Goal: Task Accomplishment & Management: Complete application form

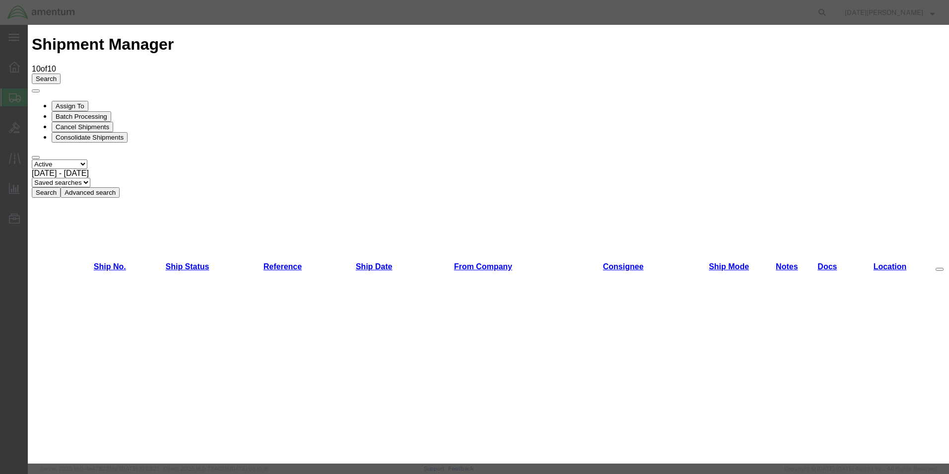
scroll to position [447, 0]
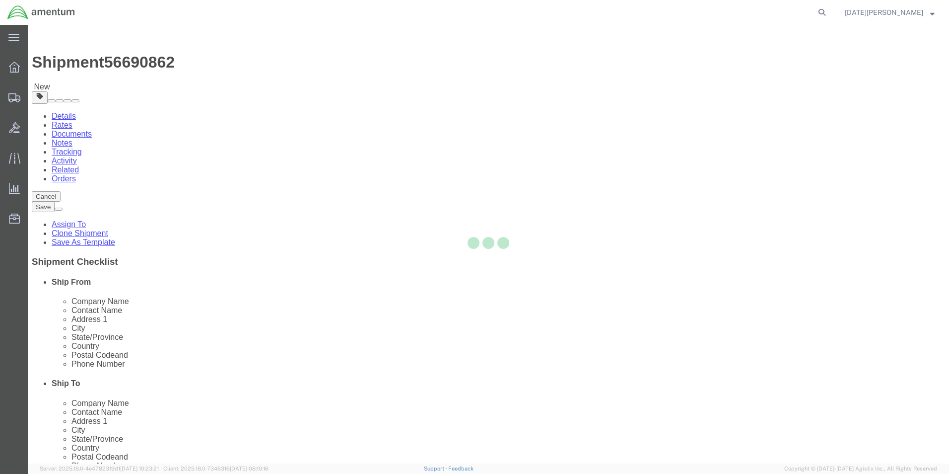
select select "49939"
select select "49919"
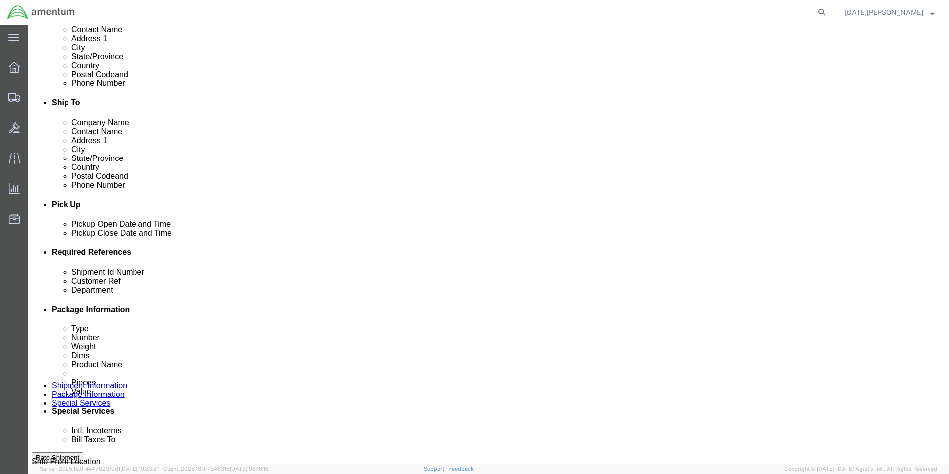
scroll to position [298, 0]
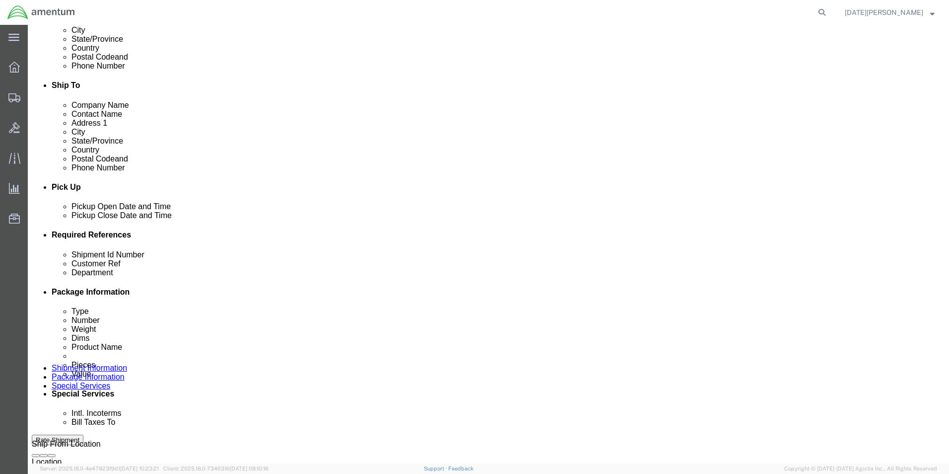
drag, startPoint x: 149, startPoint y: 322, endPoint x: 32, endPoint y: 319, distance: 117.2
click div "Shipment Id Number USAGE# 315001 Customer Ref USAGE# 315001 Department CBP Sele…"
type input "95996"
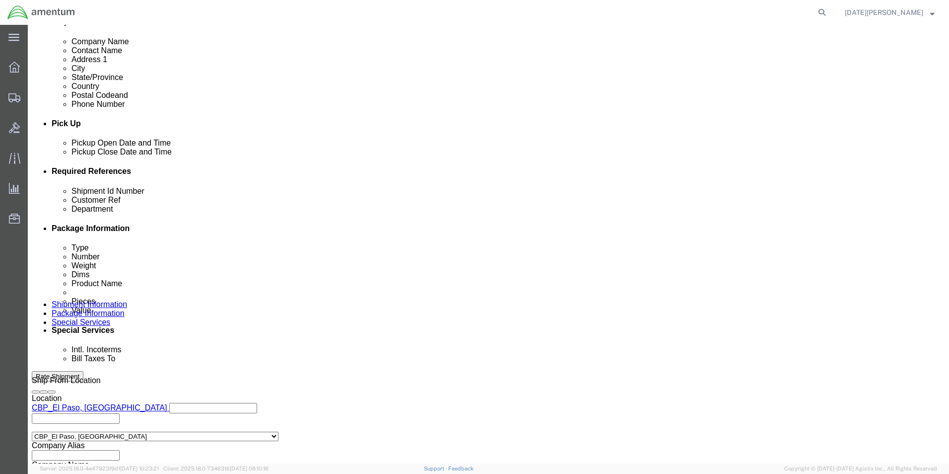
scroll to position [414, 0]
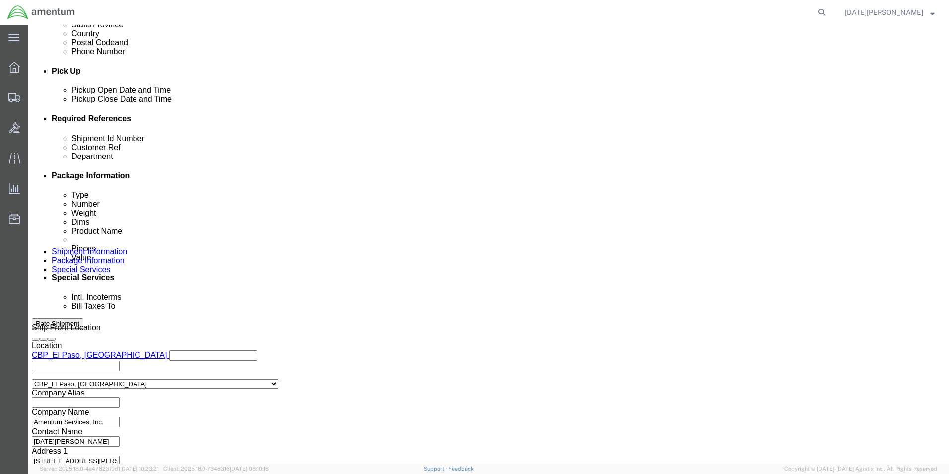
click button "Continue"
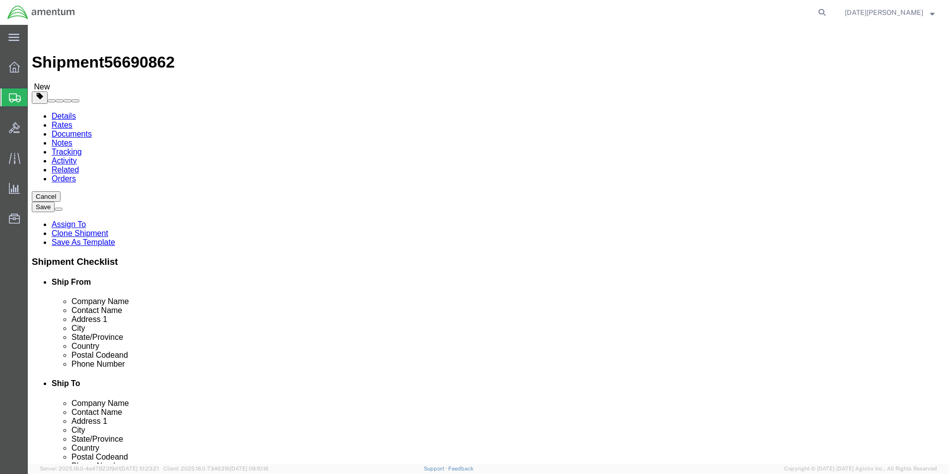
drag, startPoint x: 164, startPoint y: 234, endPoint x: 110, endPoint y: 238, distance: 54.3
click div "Package Type Select Bale(s) Basket(s) Bolt(s) Bottle(s) Buckets Bulk Bundle(s) …"
type input "26"
drag, startPoint x: 160, startPoint y: 192, endPoint x: 143, endPoint y: 196, distance: 16.9
click input "2"
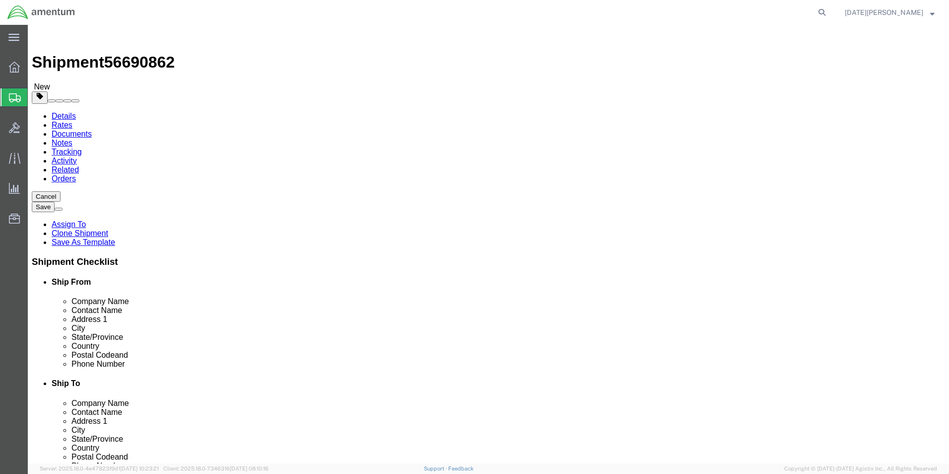
type input "1"
click div "Pieces: 24.00 Each Total value: 300.00 USD"
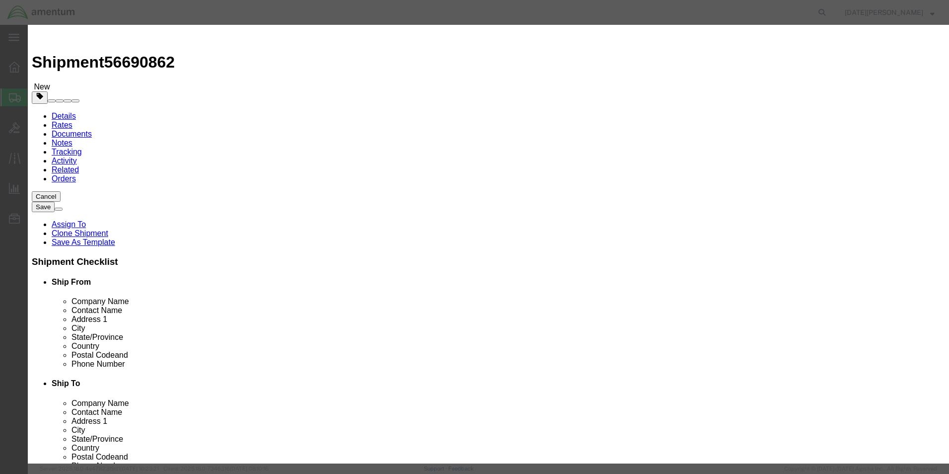
drag, startPoint x: 328, startPoint y: 98, endPoint x: 190, endPoint y: 109, distance: 138.5
click div "Commodity library Product Name OIL Pieces 24.00 Select Bag Barrels 100Board Fee…"
type input "12"
type input "150"
click div "Save & Add Another Save & Close Close"
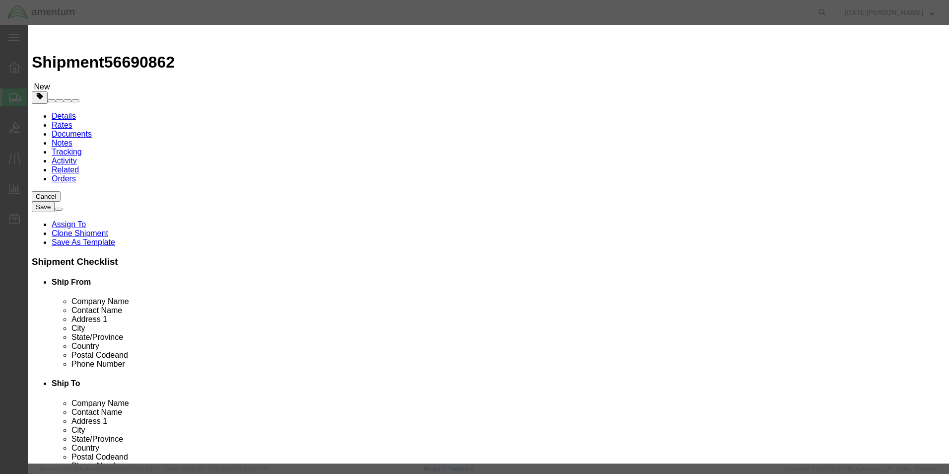
click button "Save & Close"
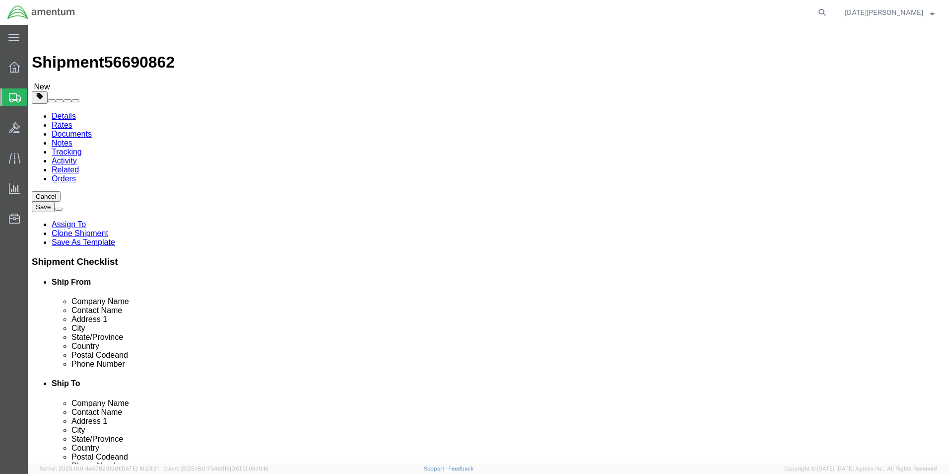
click link "Add Package"
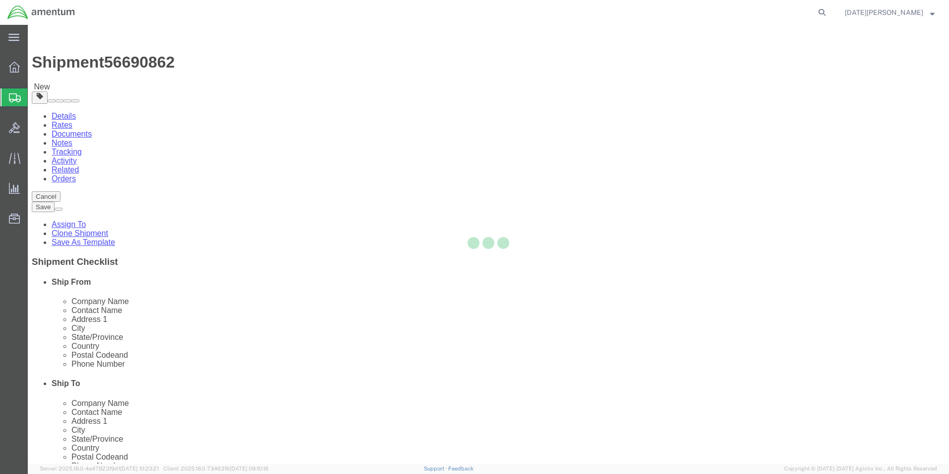
select select "YRPK"
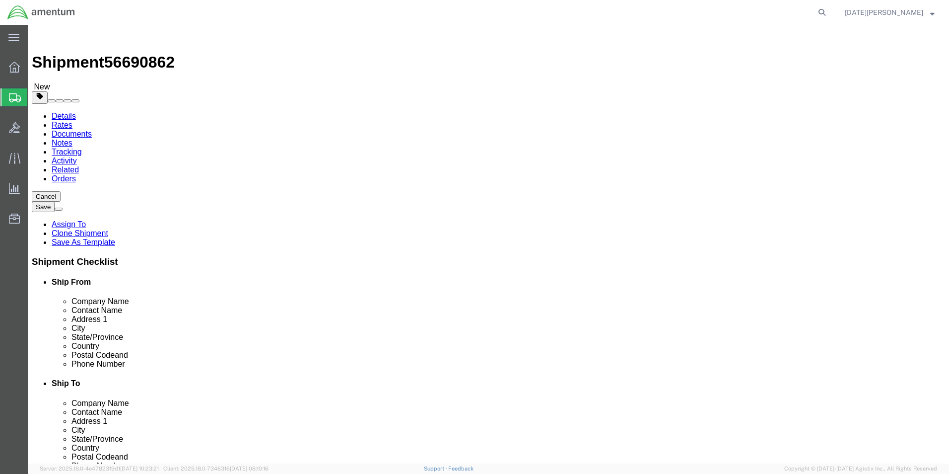
click input "text"
type input "12"
type input "9"
type input "6"
type input "2.65"
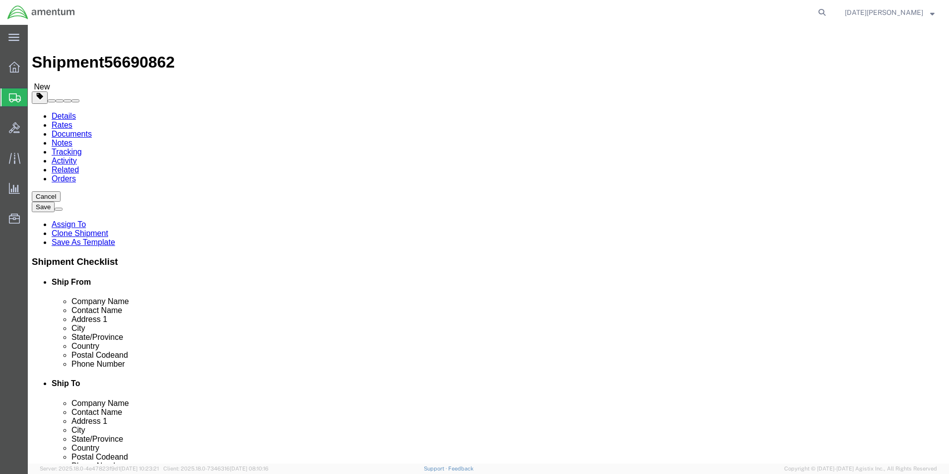
click link "Add Content"
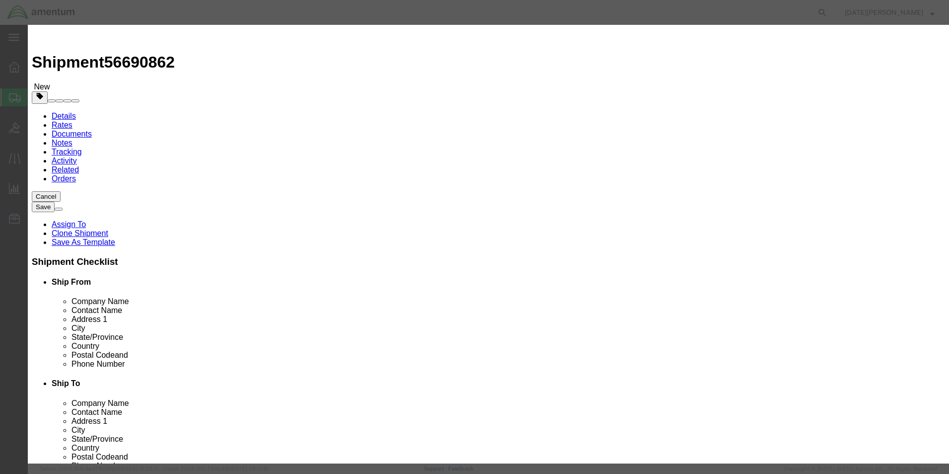
click input "text"
type input "filter fluid oil"
type input "1"
type input "150"
select select "USD"
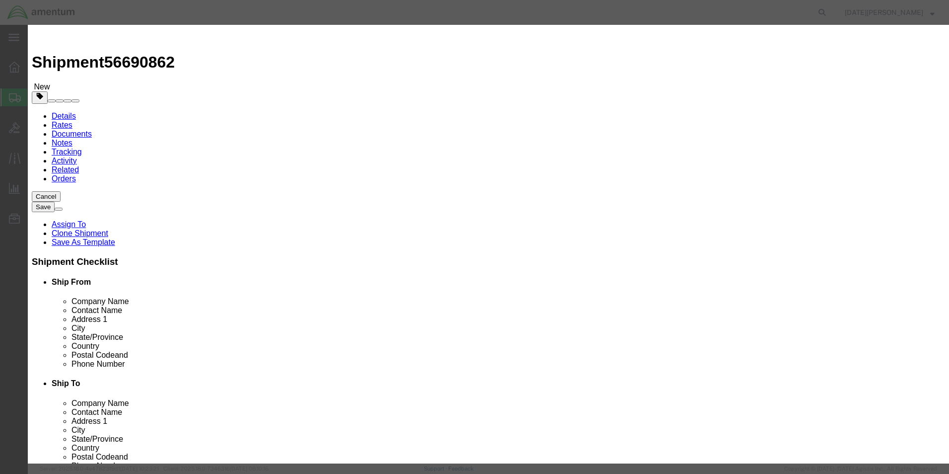
click button "Save & Close"
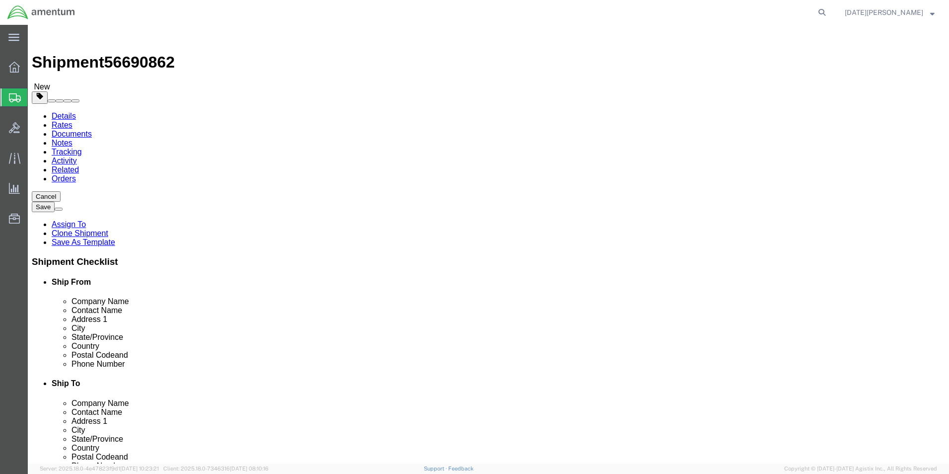
click button "Rate Shipment"
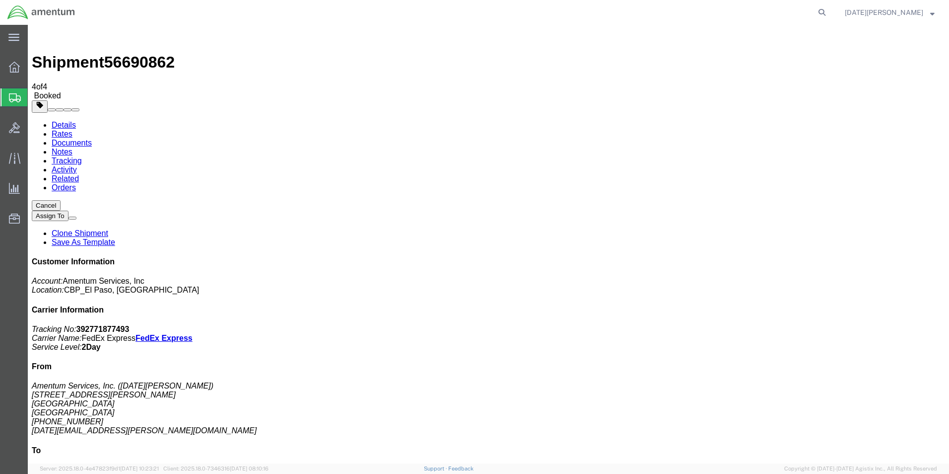
click at [0, 0] on span "Create from Template" at bounding box center [0, 0] width 0 height 0
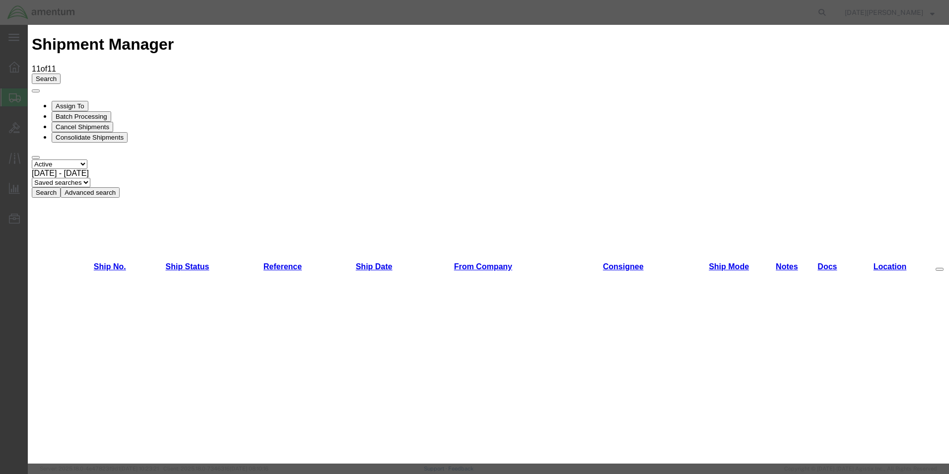
scroll to position [546, 0]
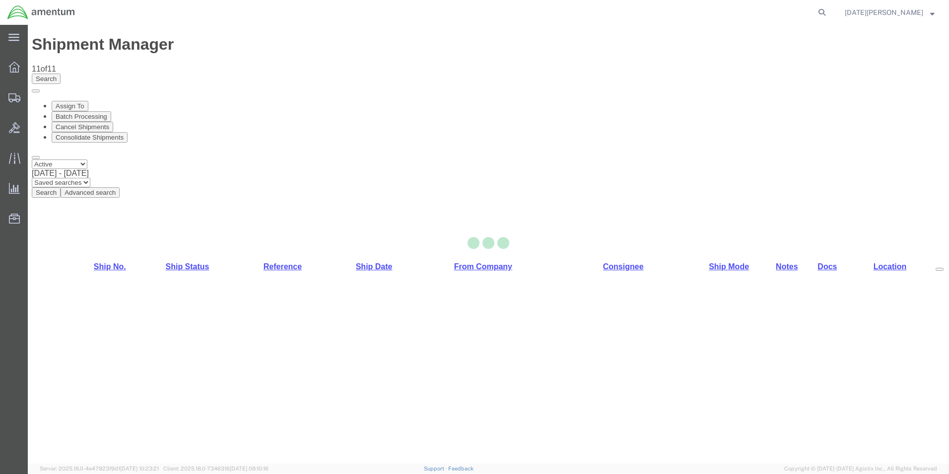
select select "49939"
select select "49914"
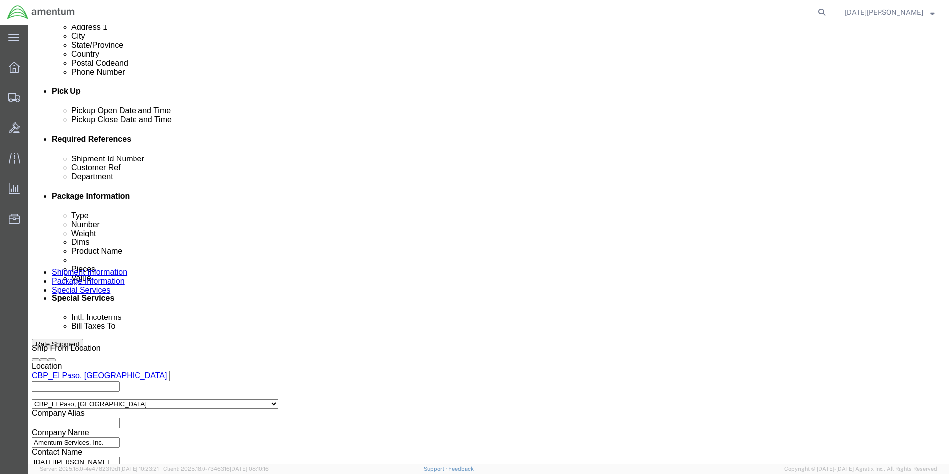
scroll to position [397, 0]
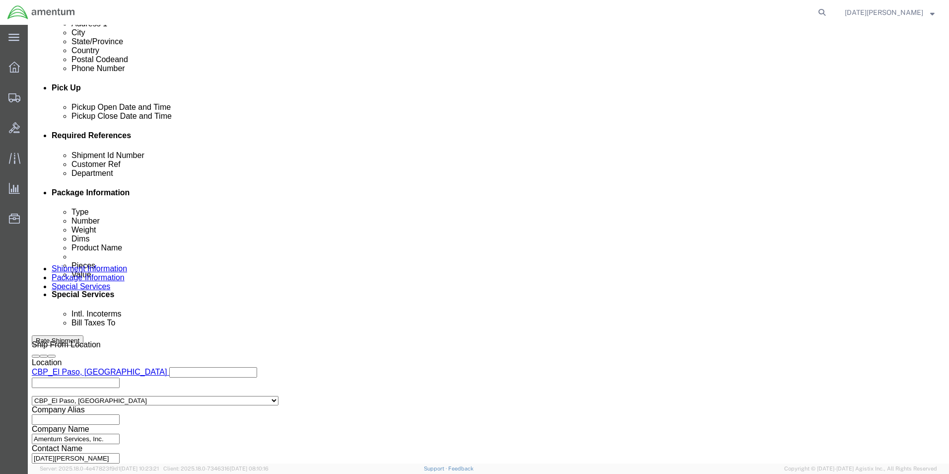
click input "text"
type input "328396"
drag, startPoint x: 633, startPoint y: 211, endPoint x: 555, endPoint y: 227, distance: 80.1
click div "Shipment Id Number 328396 Customer Ref 328396 Department cbp Select Account Typ…"
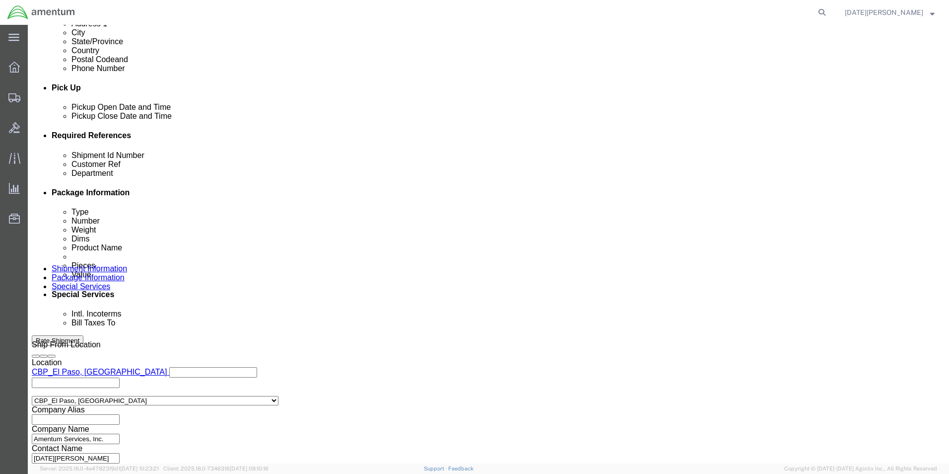
type input "CBP"
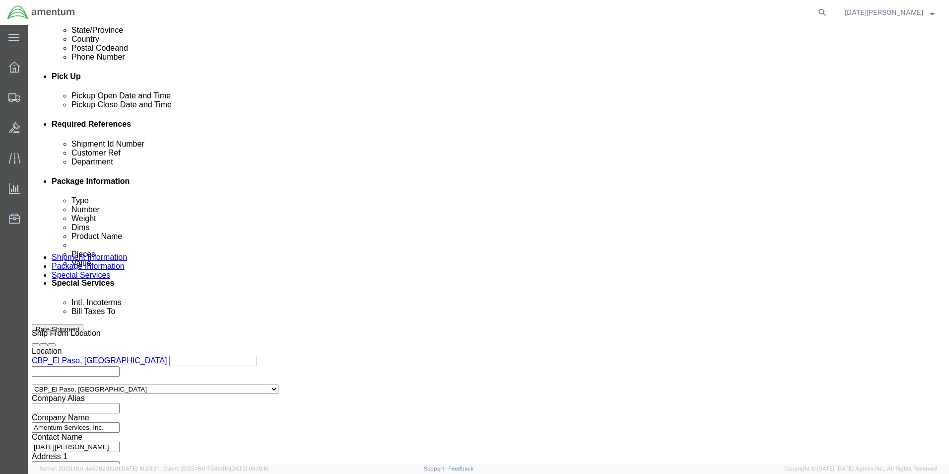
scroll to position [414, 0]
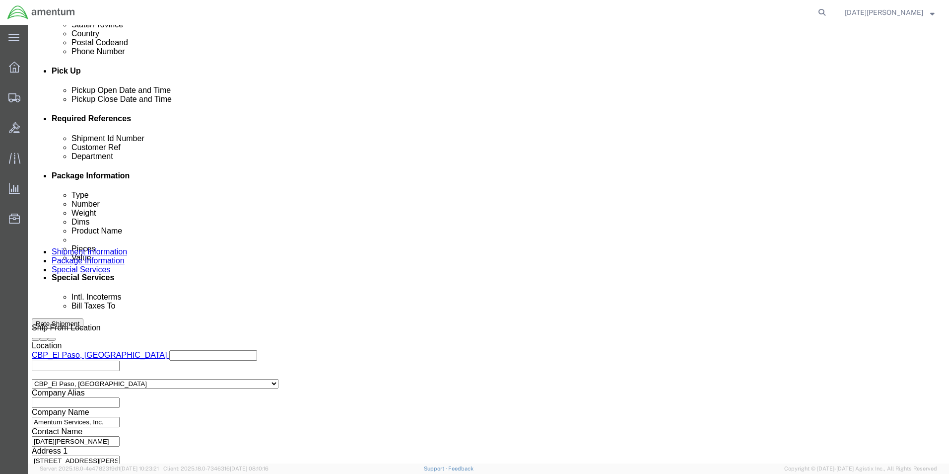
click button "Continue"
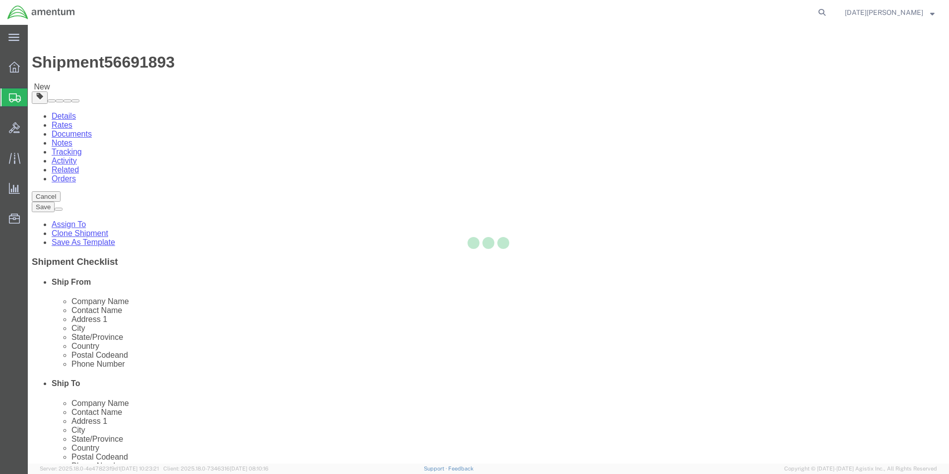
select select "YRPK"
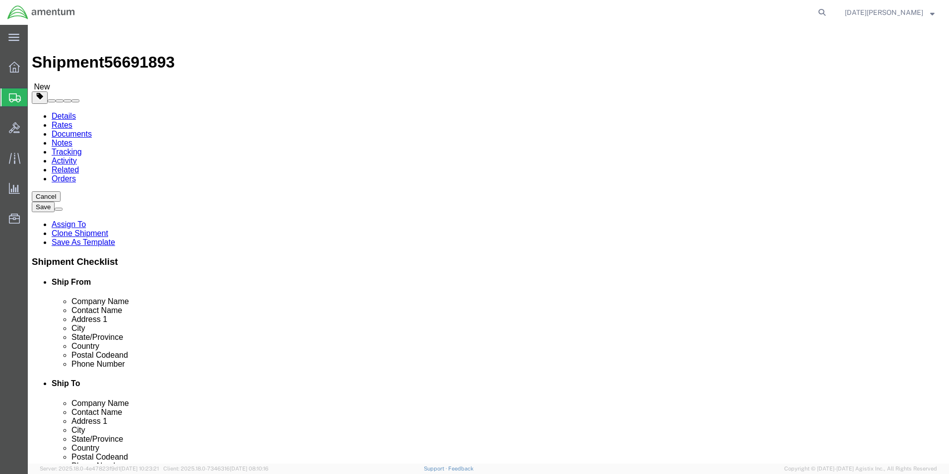
drag, startPoint x: 155, startPoint y: 228, endPoint x: 108, endPoint y: 231, distance: 47.3
click div "Weight 0.00 Select kgs lbs Ship. t°"
type input "301"
click input "text"
type input "192"
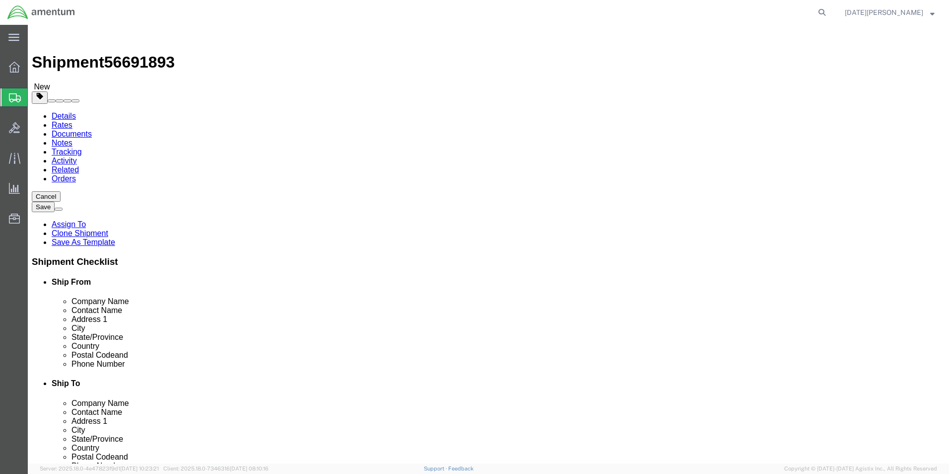
type input "21"
type input "11"
click div "Package Type Select Bale(s) Basket(s) Bolt(s) Bottle(s) Buckets Bulk Bundle(s) …"
click link "Add Content"
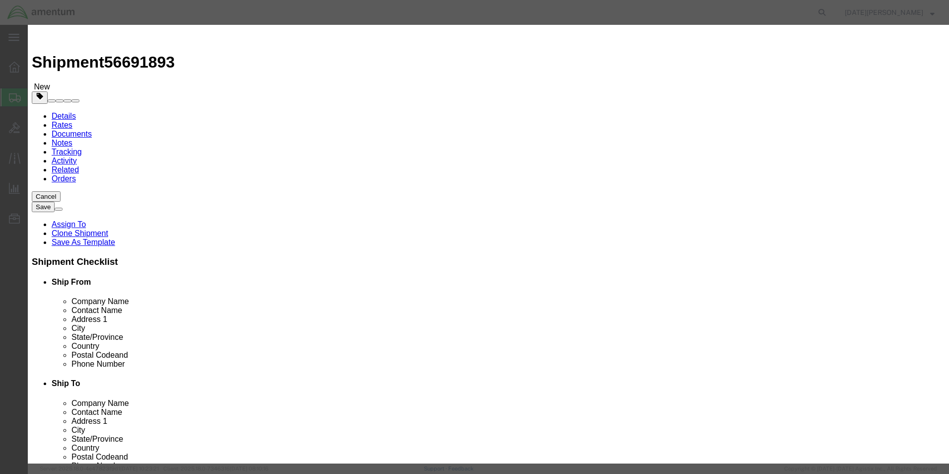
click input "text"
type input "MAIN ROTOR BLADE"
type input "50000"
drag, startPoint x: 273, startPoint y: 100, endPoint x: 263, endPoint y: 102, distance: 9.6
click div "Pieces 50000 Select Bag Barrels 100Board Feet Bottle Box Blister Pack Carats Ca…"
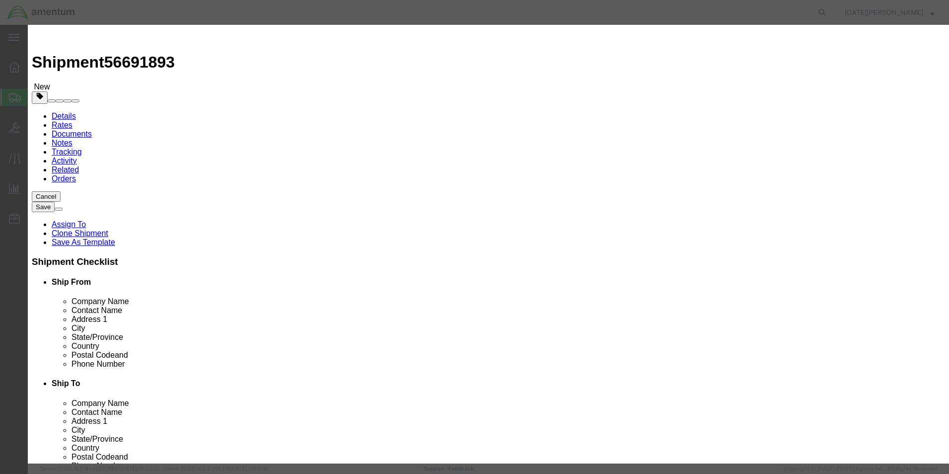
type input "1"
type input "50000"
select select "USD"
click div "Product Name MAIN ROTOR BLADE Pieces 1 Select Bag Barrels 100Board Feet Bottle …"
click button "Save & Close"
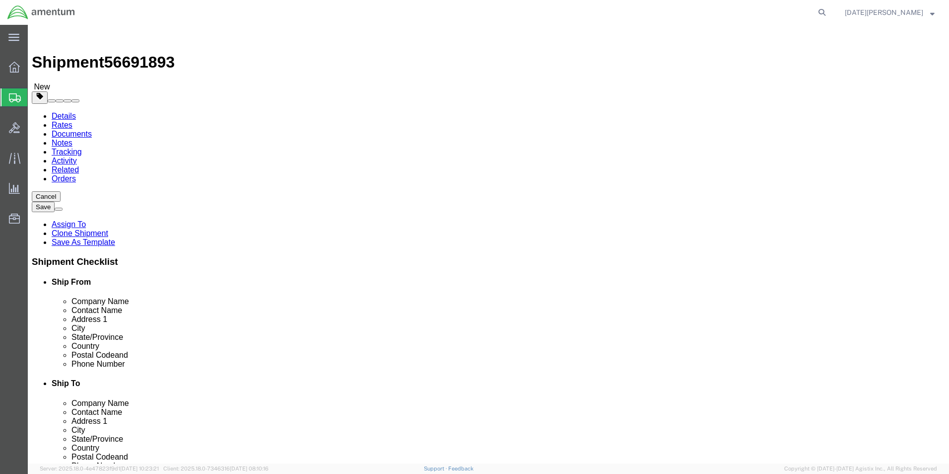
click div "Package Content # 1 x Package Type Select Bale(s) Basket(s) Bolt(s) Bottle(s) B…"
click button "Continue"
click icon
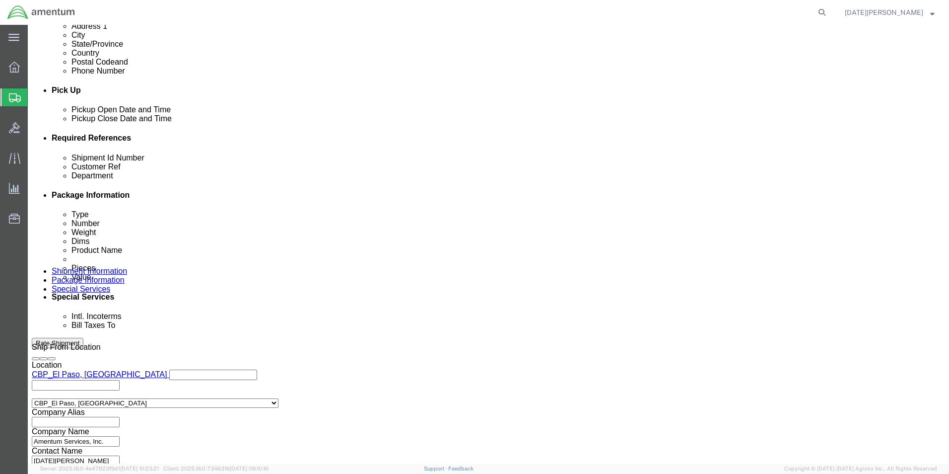
scroll to position [414, 0]
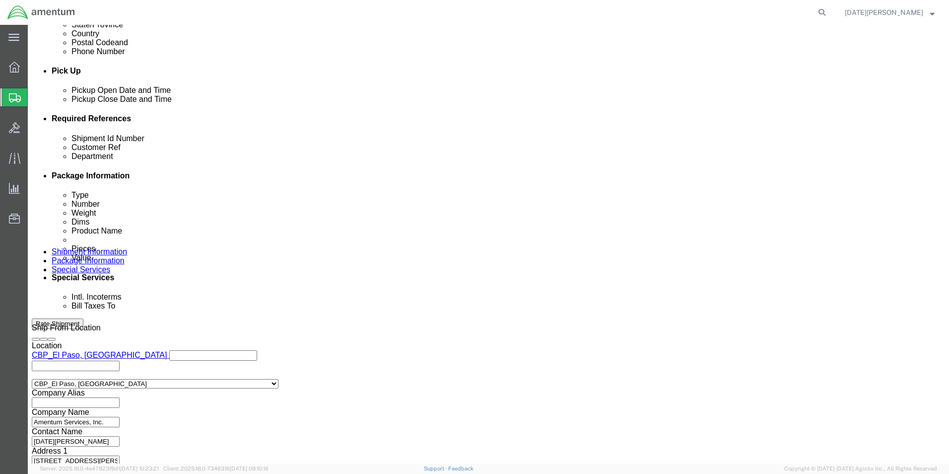
click select "Select Air Less than Truckload Multi-Leg Ocean Freight Rail Small Parcel Truckl…"
select select "LTL"
click select "Select Air Less than Truckload Multi-Leg Ocean Freight Rail Small Parcel Truckl…"
drag, startPoint x: 102, startPoint y: 345, endPoint x: 100, endPoint y: 350, distance: 5.3
click select "Select Straight Truck"
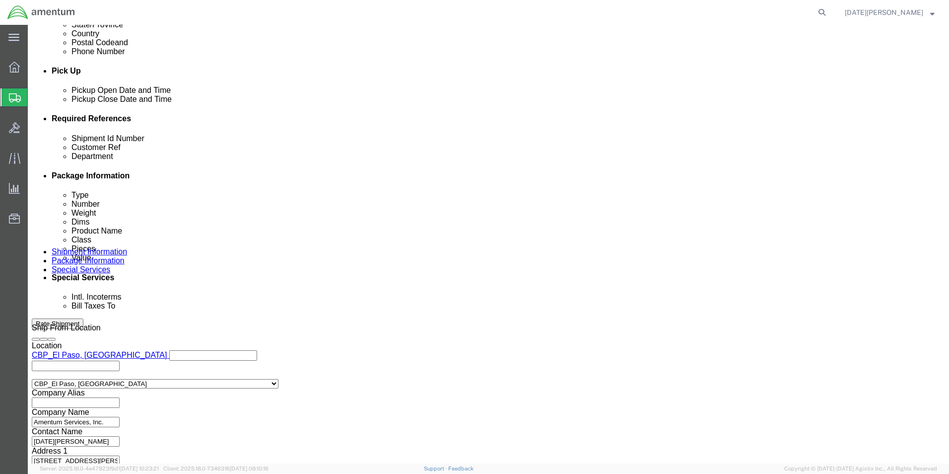
click div
click button "Continue"
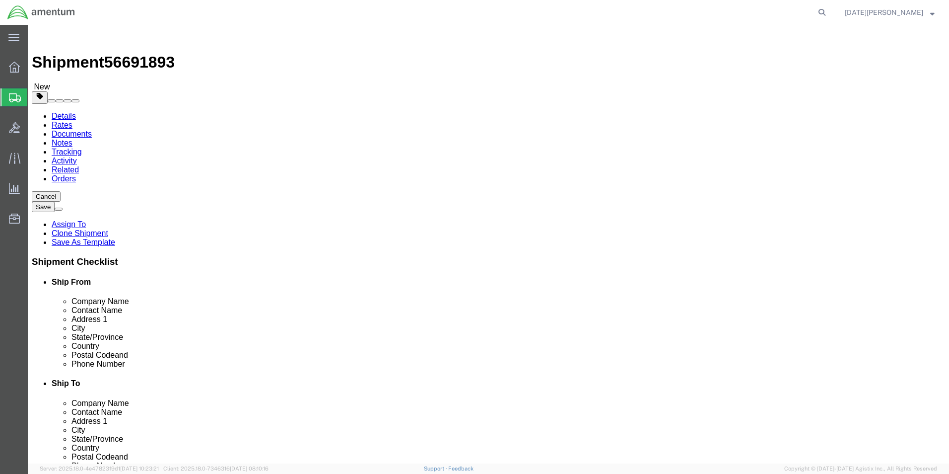
click button "Continue"
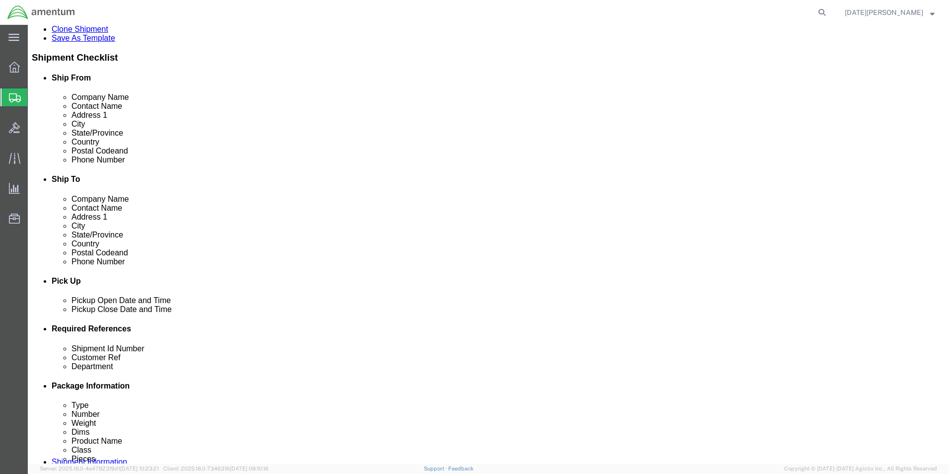
scroll to position [248, 0]
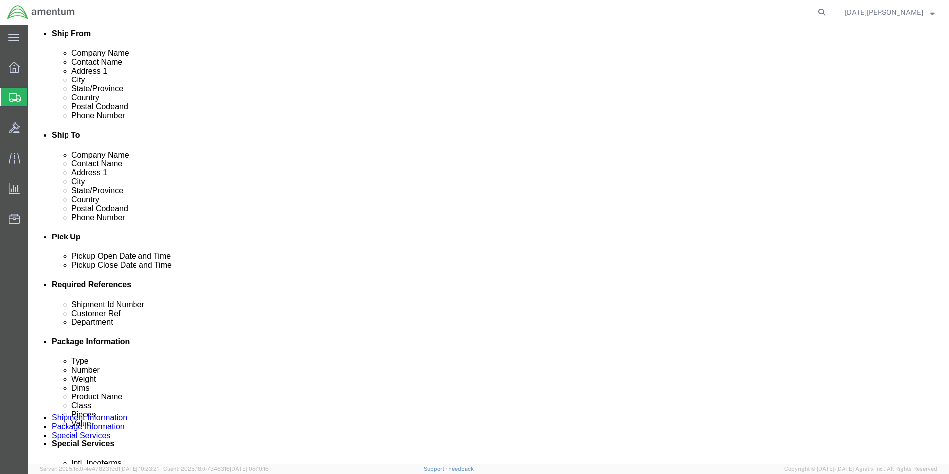
click button "Rate Shipment"
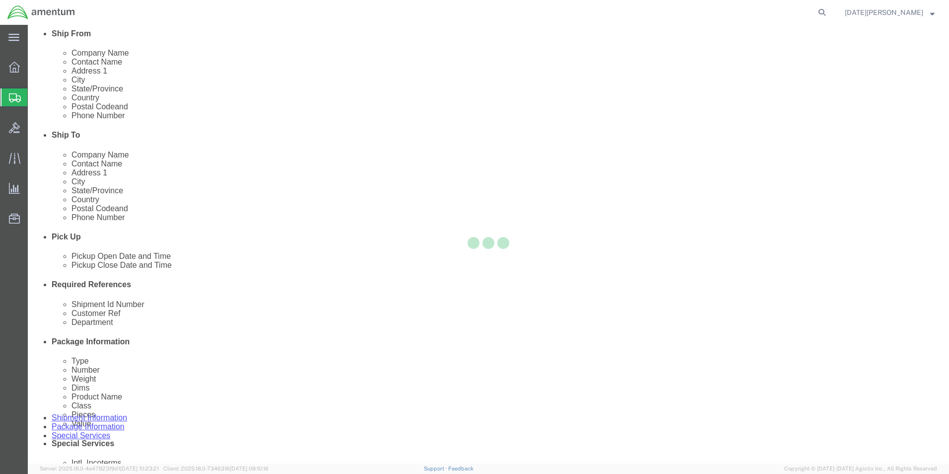
scroll to position [0, 0]
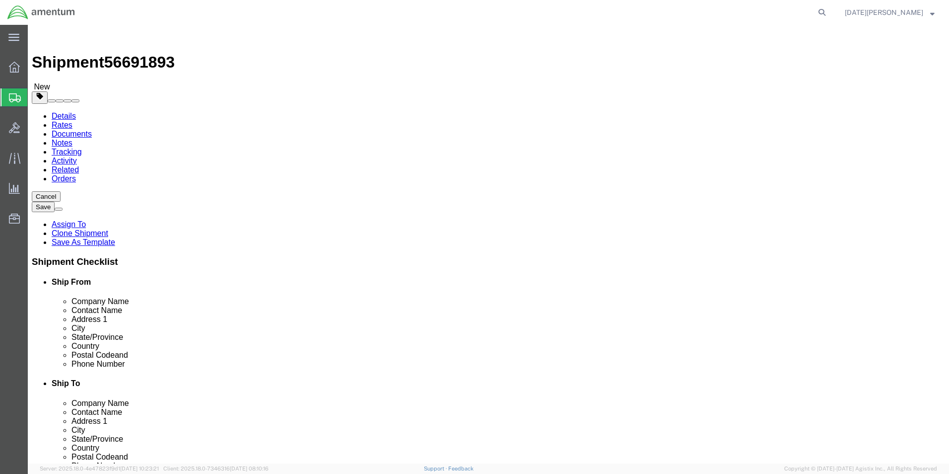
click dd "1.00 Each"
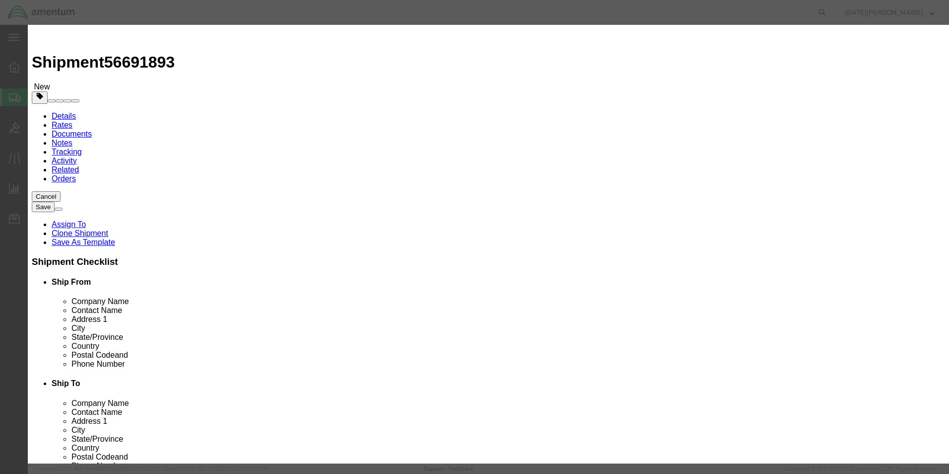
click select "Select"
click select "Select [GEOGRAPHIC_DATA] [GEOGRAPHIC_DATA] [GEOGRAPHIC_DATA] [GEOGRAPHIC_DATA] …"
click select "Select 50 55 60 65 70 85 92.5 100 125 175 250 300 400"
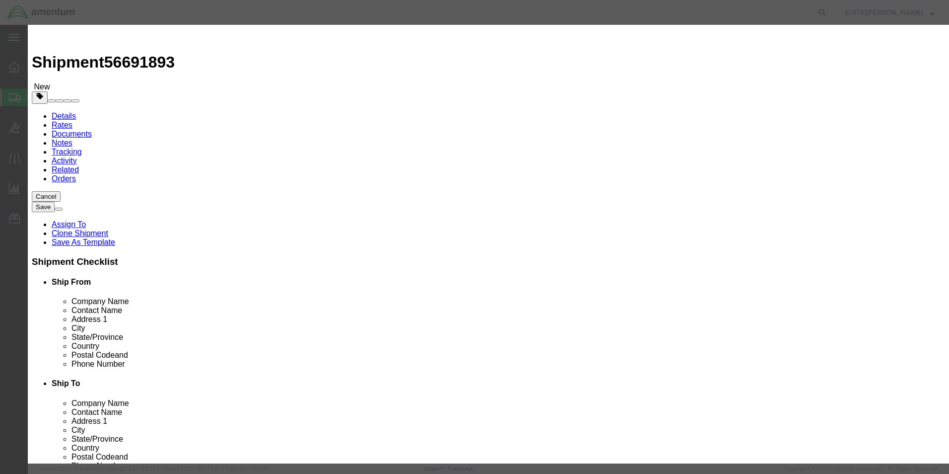
click select "Select 50 55 60 65 70 85 92.5 100 125 175 250 300 400"
select select "92.5"
click select "Select 50 55 60 65 70 85 92.5 100 125 175 250 300 400"
click div "Product Name MAIN ROTOR BLADE Pieces 1.00 Select Bag Barrels 100Board Feet Bott…"
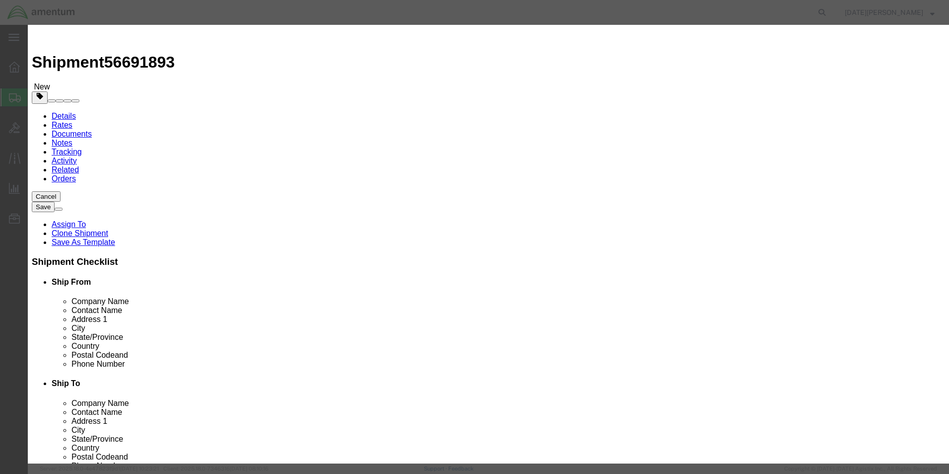
click button "Save & Close"
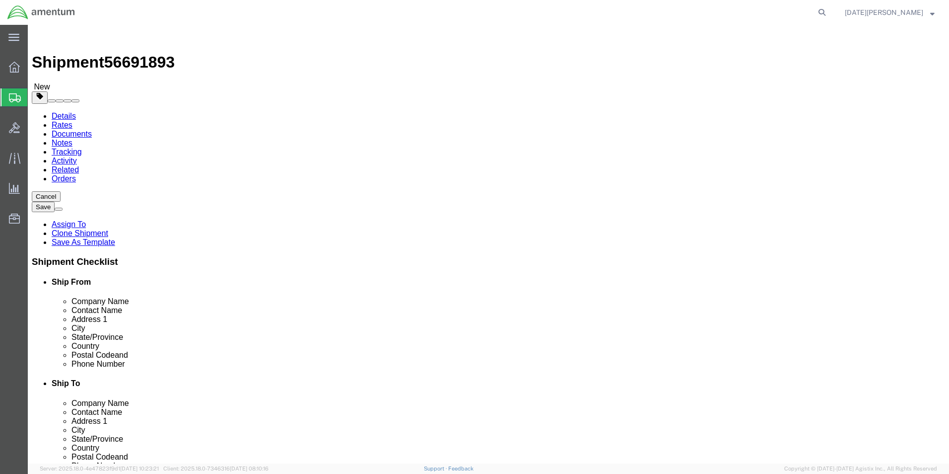
click button "Continue"
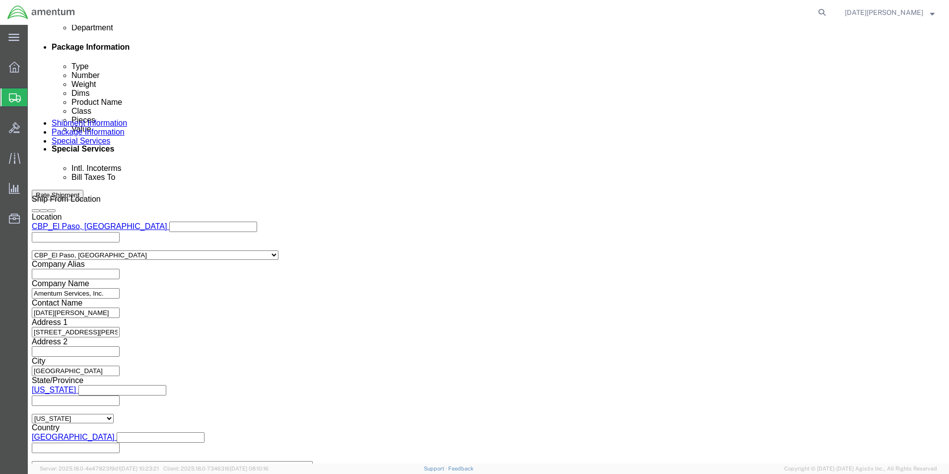
scroll to position [348, 0]
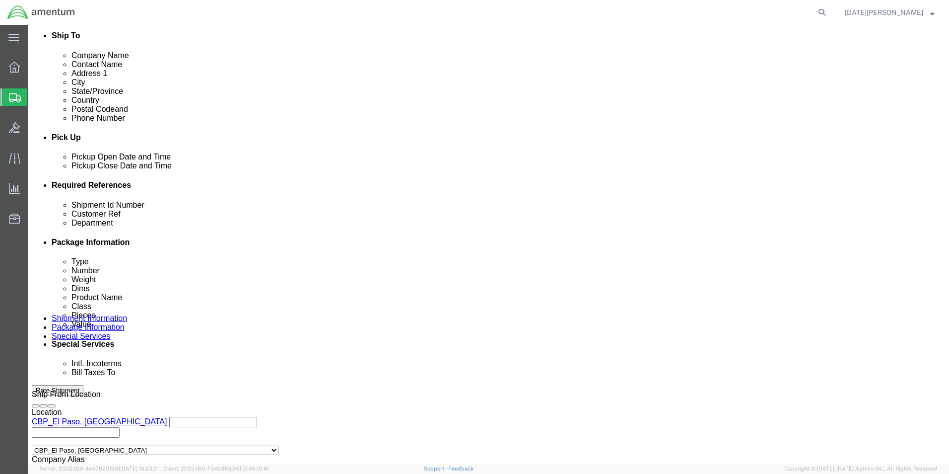
click link "Documents"
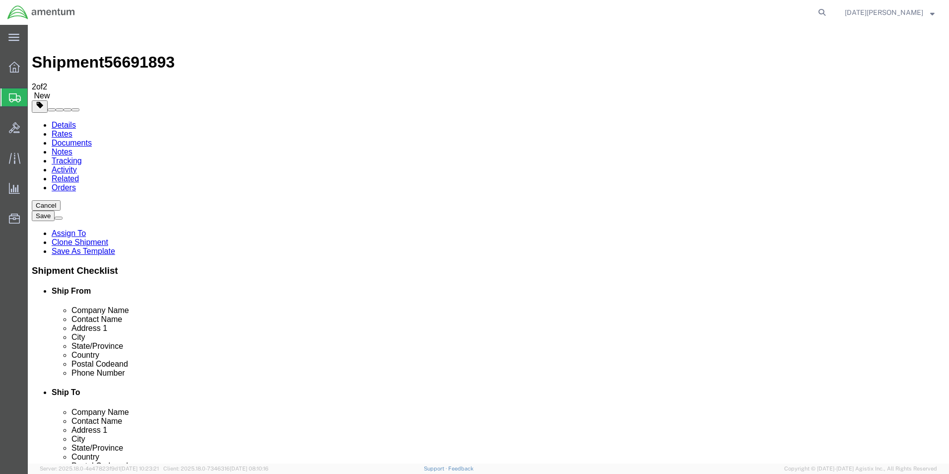
click at [55, 210] on button "Save" at bounding box center [43, 215] width 23 height 10
click at [69, 121] on link "Details" at bounding box center [64, 125] width 24 height 8
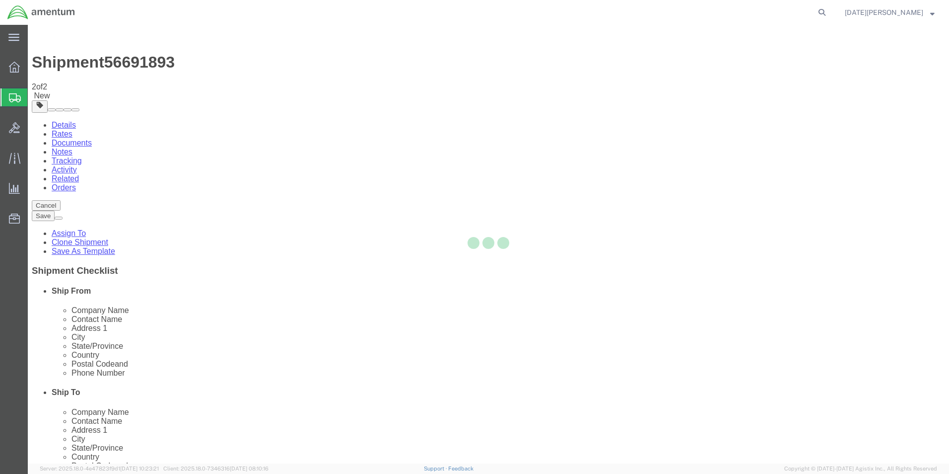
select select "49939"
select select "49914"
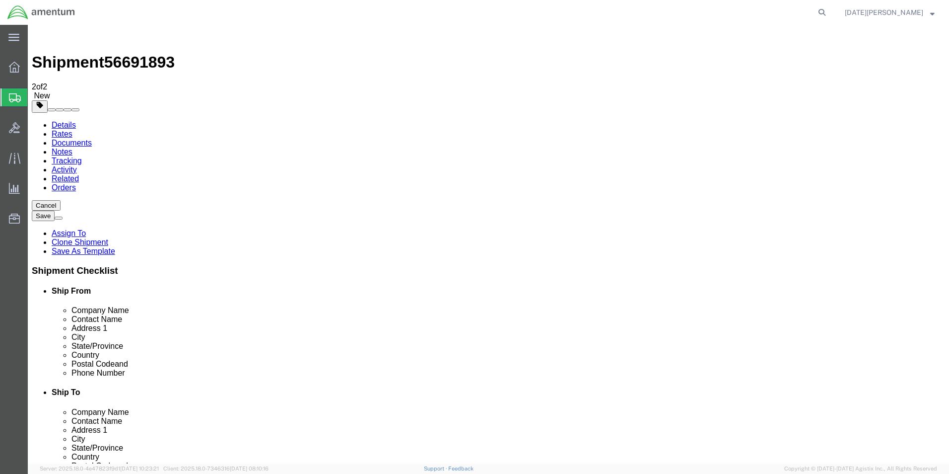
click link "Package Information"
click link "Rates"
drag, startPoint x: 845, startPoint y: 437, endPoint x: 720, endPoint y: 332, distance: 162.8
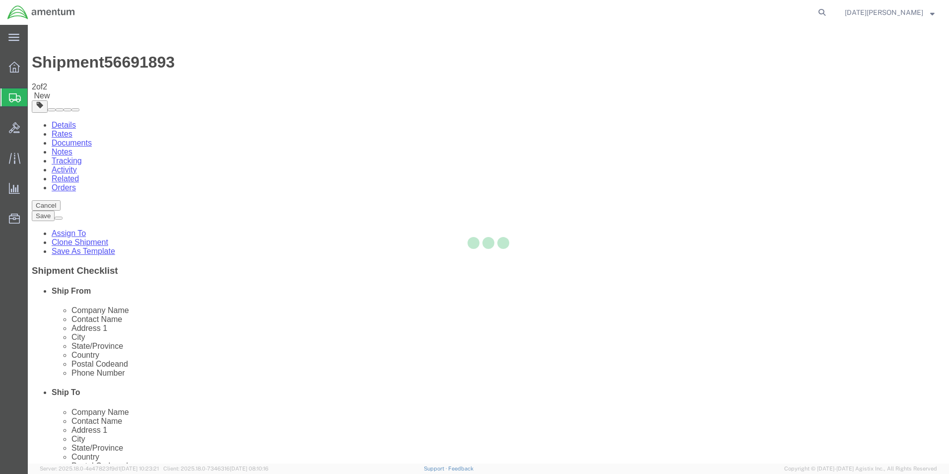
select select "49939"
select select "49914"
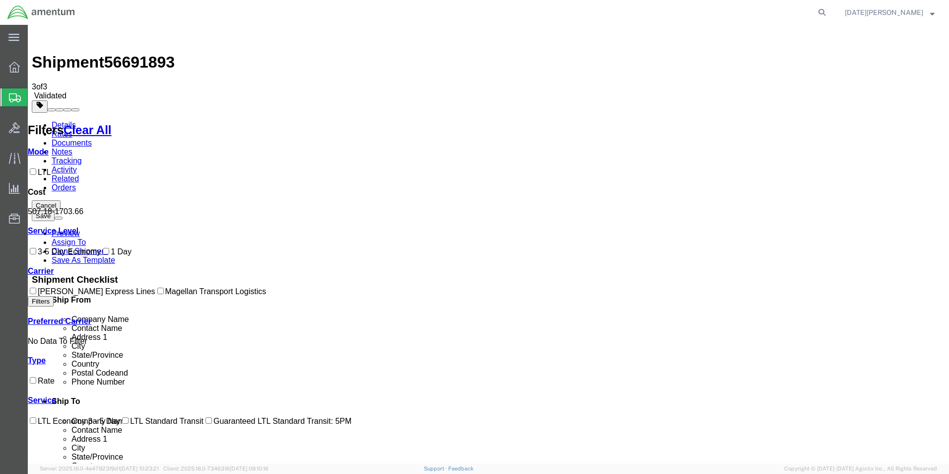
click at [66, 121] on link "Details" at bounding box center [64, 125] width 24 height 8
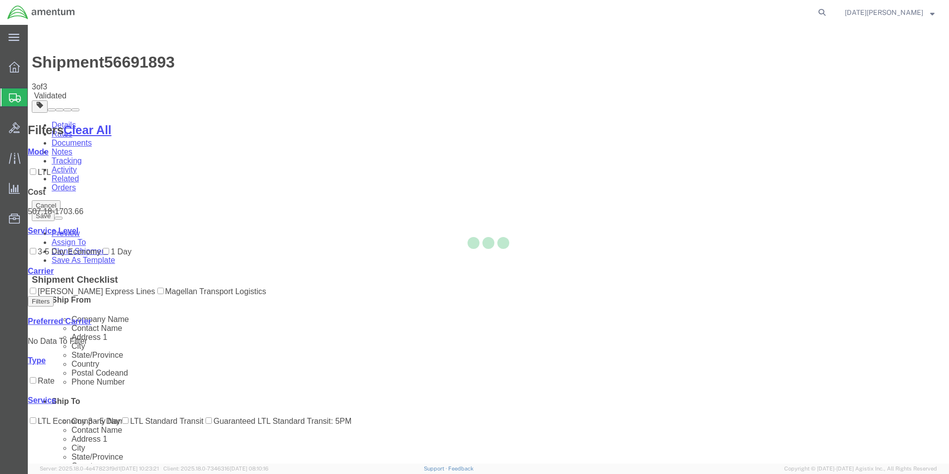
select select "49939"
select select "49914"
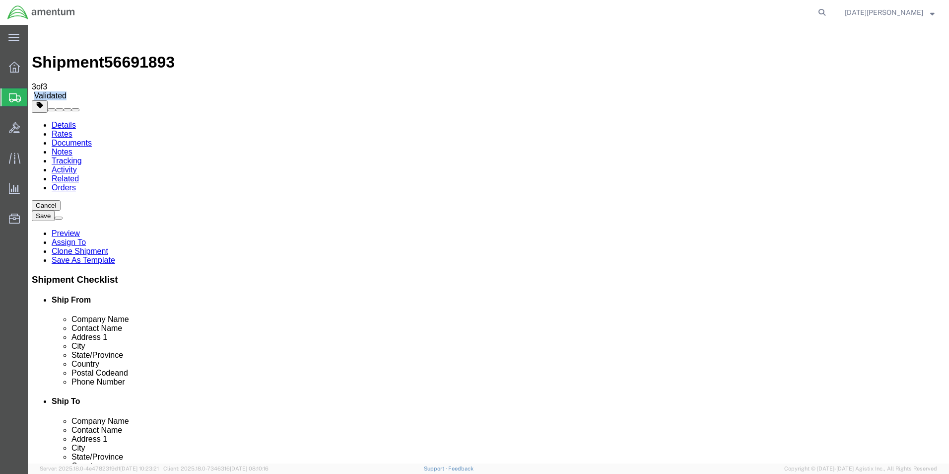
drag, startPoint x: 142, startPoint y: 14, endPoint x: 184, endPoint y: 12, distance: 41.3
click div "Shipment 56691893 3 of 3 Validated"
copy span "Validated"
click div "Shipment Information Package Information Special Services"
click icon
